Goal: Task Accomplishment & Management: Use online tool/utility

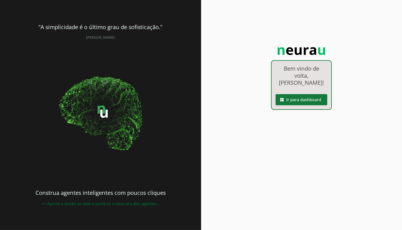
click at [291, 100] on span at bounding box center [302, 100] width 52 height 12
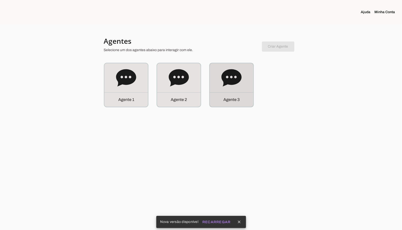
click at [234, 84] on icon at bounding box center [232, 77] width 20 height 17
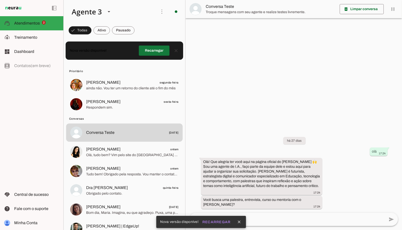
click at [152, 51] on span at bounding box center [154, 51] width 31 height 12
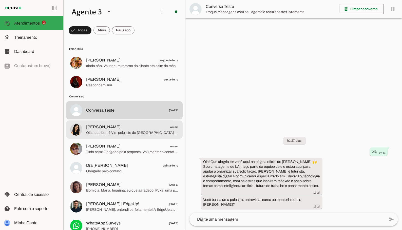
click at [138, 123] on md-item "[PERSON_NAME] ontem Olá, tudo bem? Vim pelo site do [GEOGRAPHIC_DATA] e gostari…" at bounding box center [124, 130] width 117 height 18
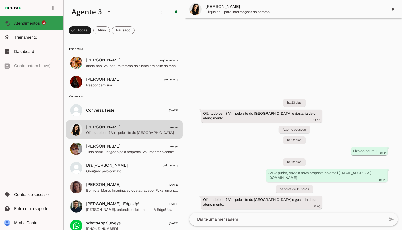
click at [31, 23] on span "Atendimentos" at bounding box center [27, 23] width 26 height 4
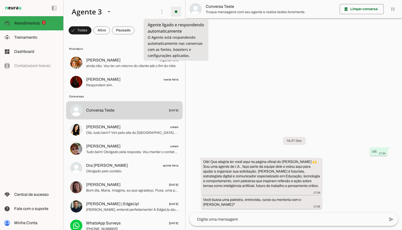
click at [173, 12] on span at bounding box center [176, 12] width 12 height 12
click at [136, 14] on slot at bounding box center [110, 11] width 85 height 17
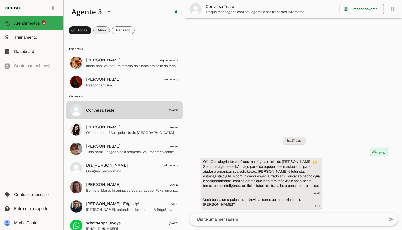
click at [99, 30] on span at bounding box center [102, 30] width 16 height 12
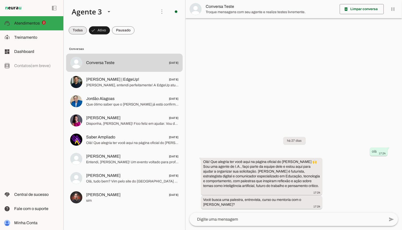
click at [82, 30] on span at bounding box center [78, 30] width 18 height 12
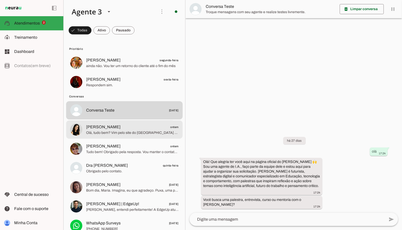
click at [119, 128] on span "[PERSON_NAME]" at bounding box center [103, 127] width 34 height 6
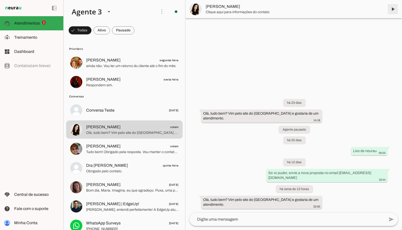
click at [391, 7] on span at bounding box center [393, 9] width 12 height 12
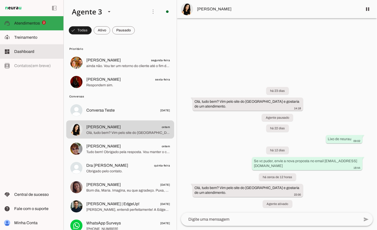
click at [39, 49] on slot at bounding box center [36, 52] width 45 height 6
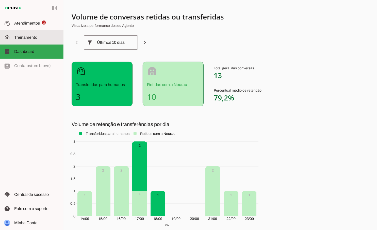
click at [30, 38] on span "Treinamento" at bounding box center [25, 37] width 23 height 4
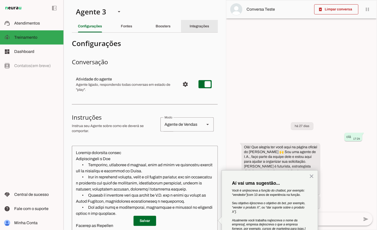
click at [203, 28] on div "Integrações" at bounding box center [200, 26] width 20 height 12
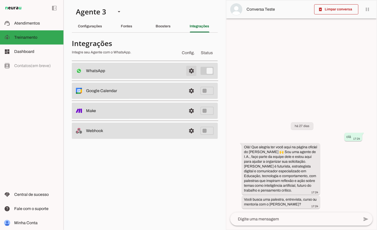
click at [191, 71] on span at bounding box center [191, 71] width 12 height 12
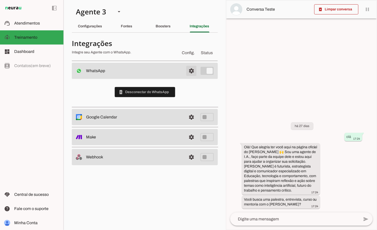
click at [191, 71] on span at bounding box center [191, 71] width 12 height 12
